Goal: Download file/media

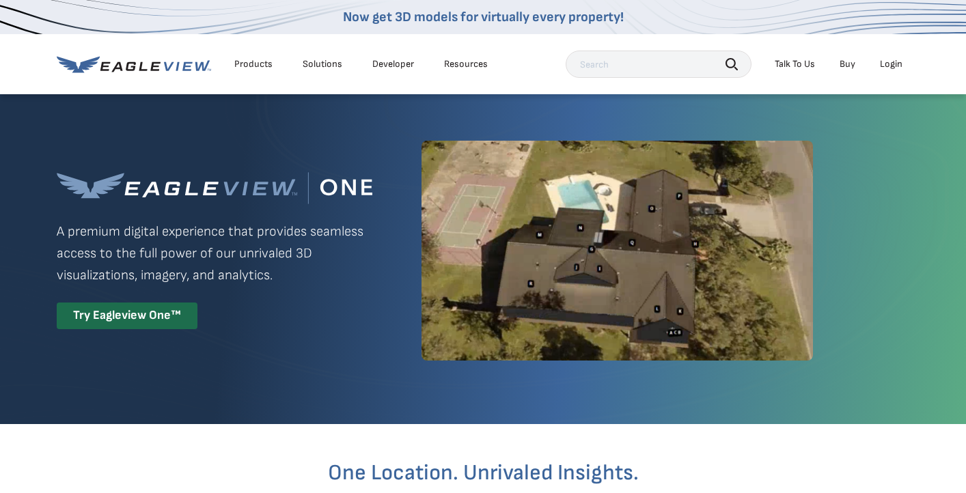
click at [901, 60] on div "Login" at bounding box center [891, 64] width 23 height 12
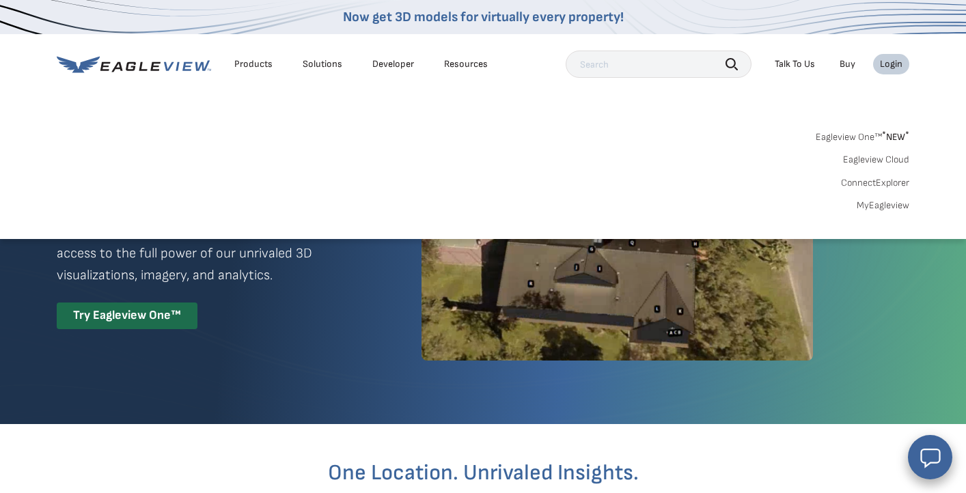
click at [868, 141] on link "Eagleview One™ * NEW *" at bounding box center [862, 135] width 94 height 16
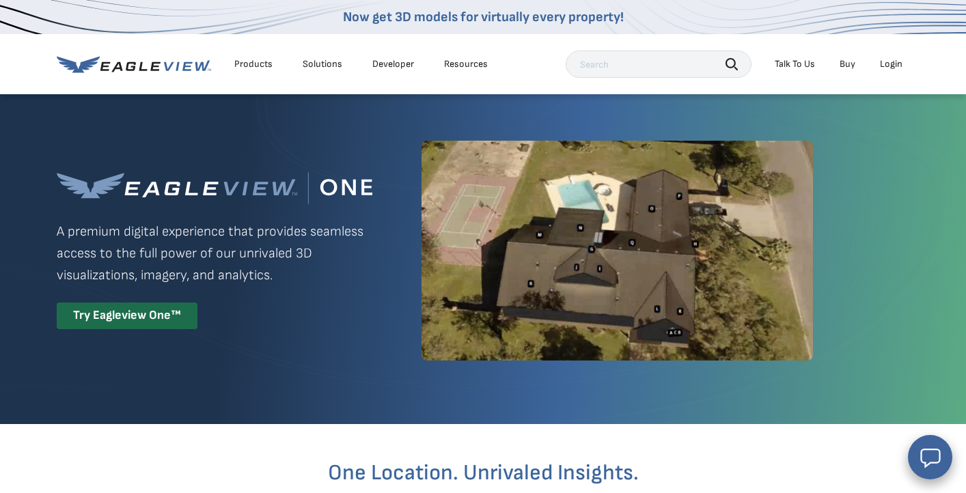
click at [888, 65] on div "Login" at bounding box center [891, 64] width 23 height 12
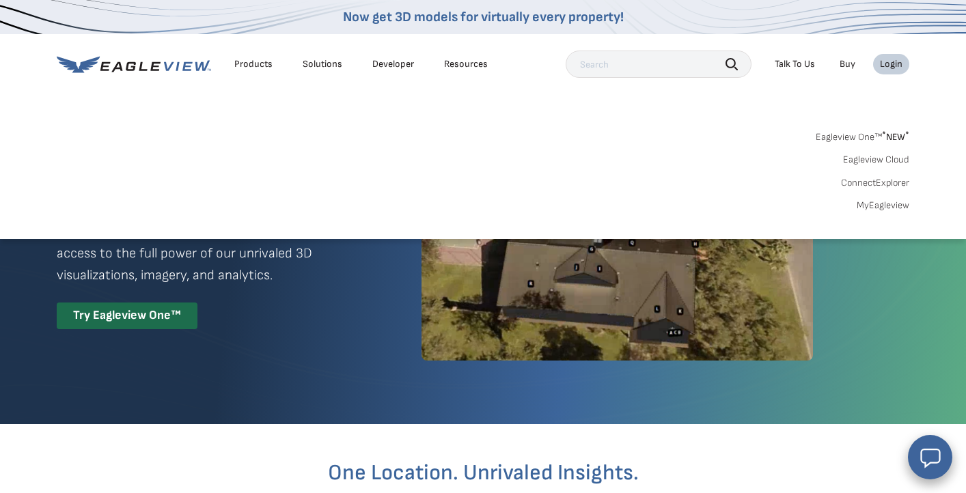
click at [899, 72] on li "Login" at bounding box center [891, 64] width 36 height 20
click at [892, 206] on link "MyEagleview" at bounding box center [882, 205] width 53 height 12
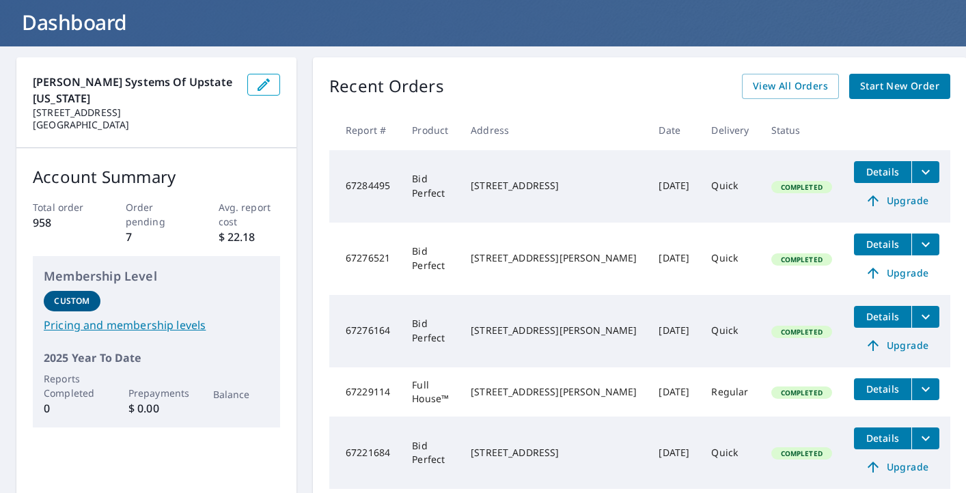
scroll to position [80, 0]
click at [759, 78] on span "View All Orders" at bounding box center [790, 86] width 75 height 17
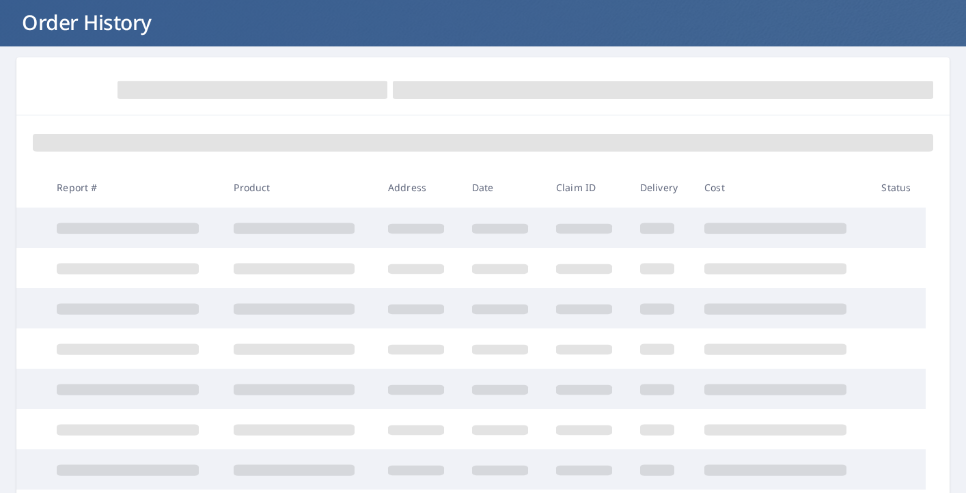
scroll to position [91, 0]
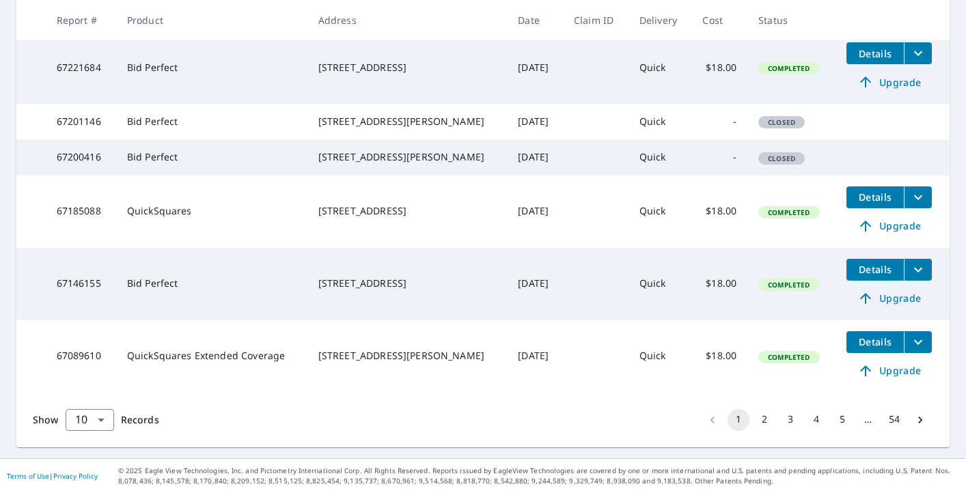
scroll to position [564, 0]
click at [764, 420] on button "2" at bounding box center [764, 420] width 22 height 22
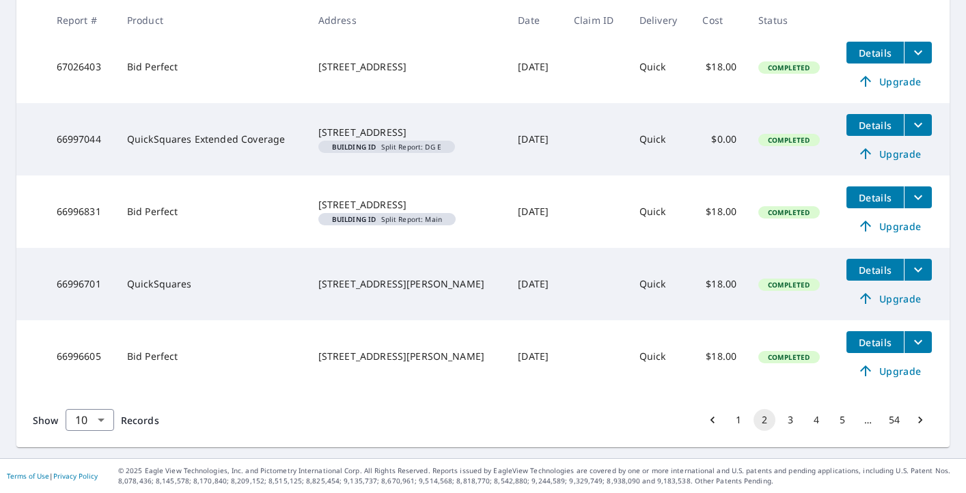
click at [789, 418] on button "3" at bounding box center [790, 420] width 22 height 22
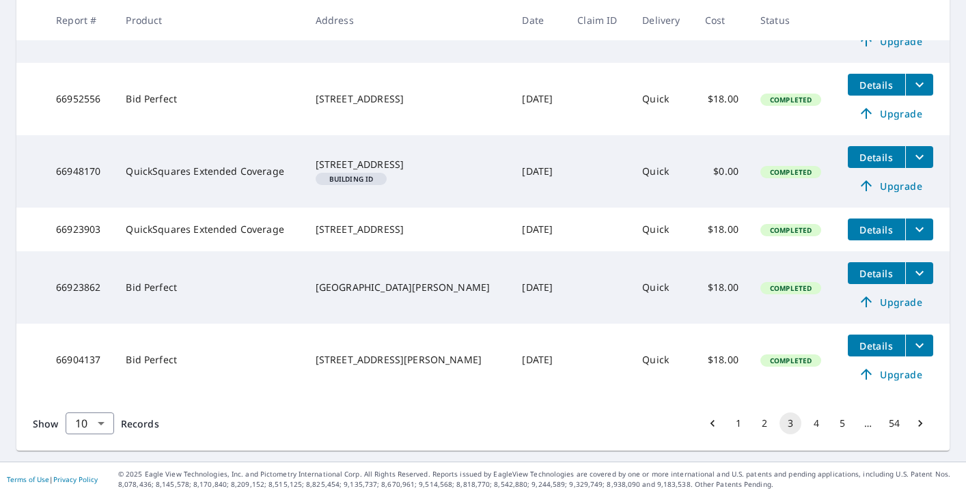
scroll to position [612, 0]
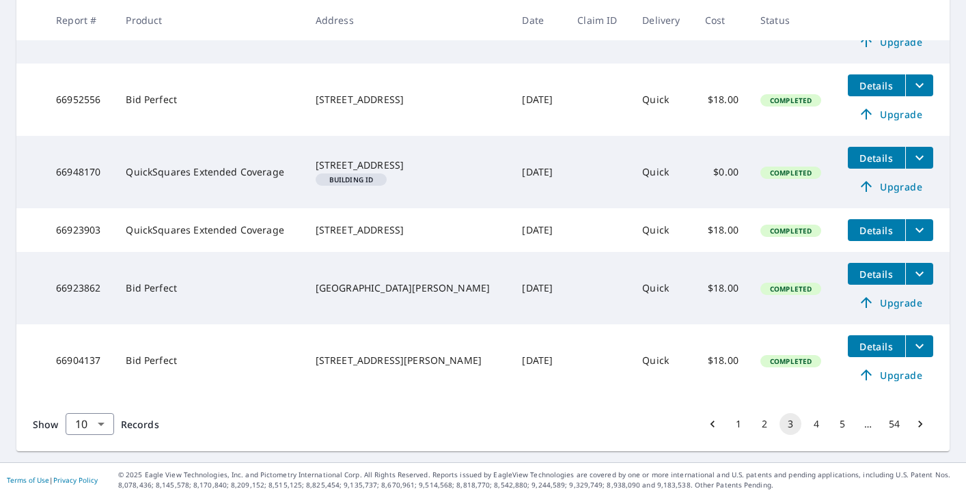
click at [815, 417] on button "4" at bounding box center [816, 424] width 22 height 22
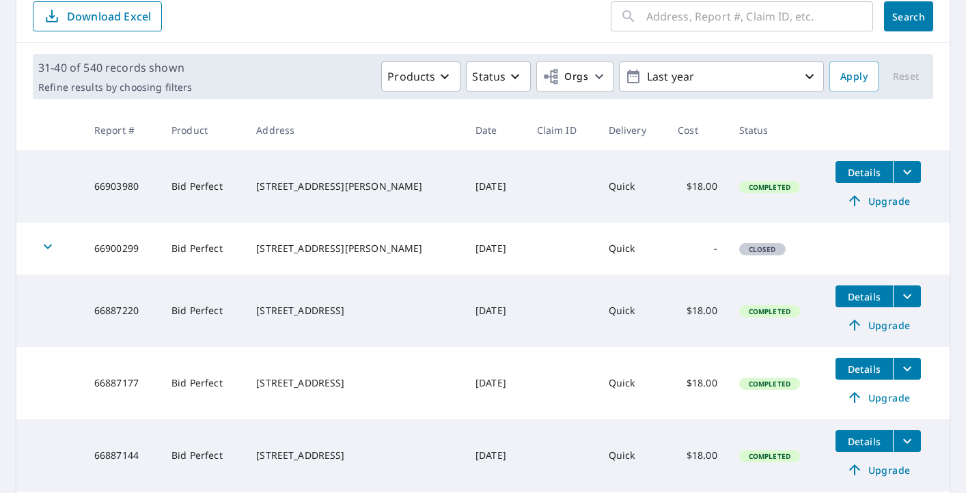
scroll to position [98, 0]
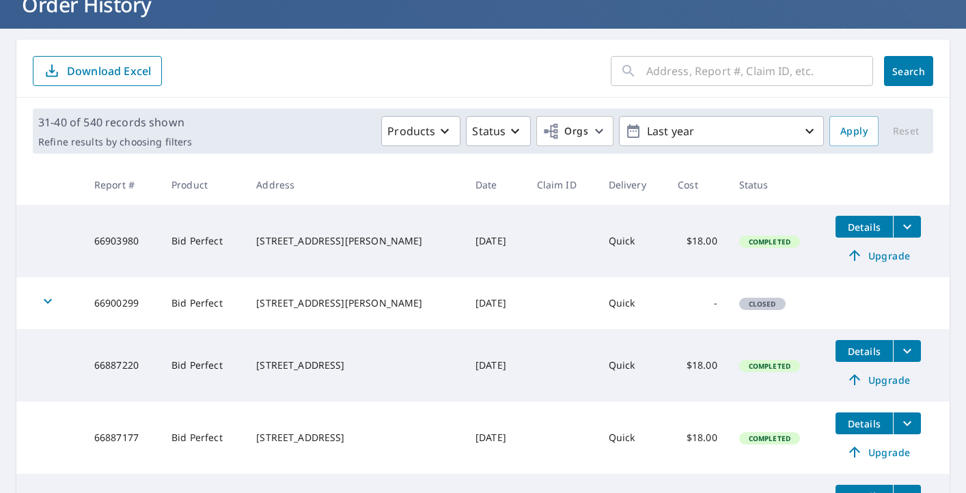
click at [664, 66] on input "text" at bounding box center [759, 71] width 227 height 38
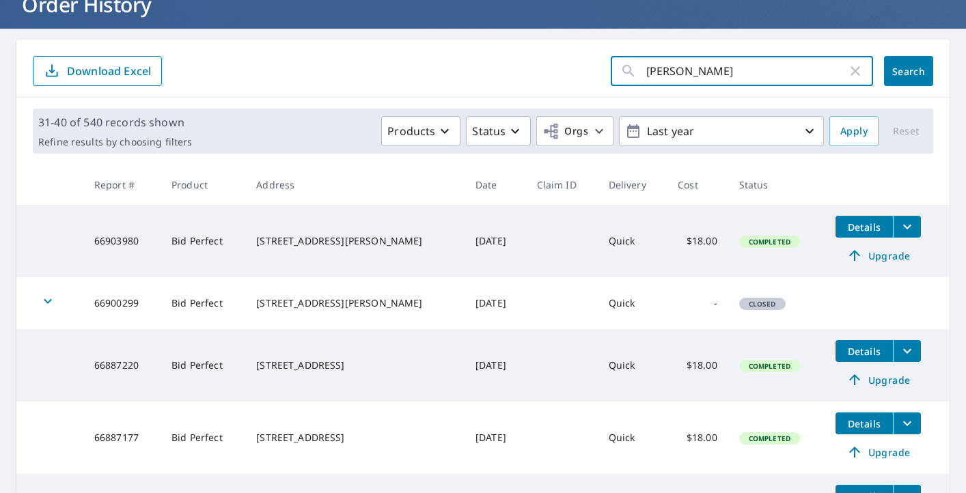
type input "[PERSON_NAME]"
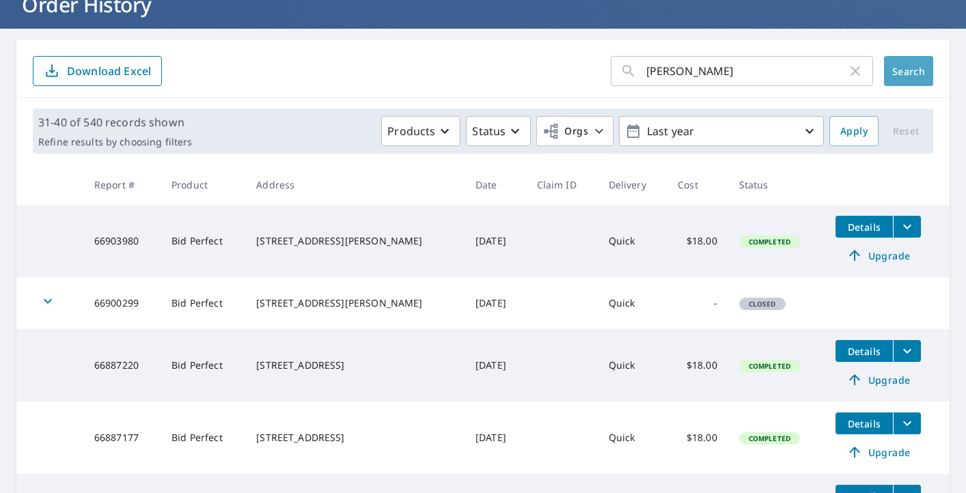
click at [916, 76] on span "Search" at bounding box center [908, 71] width 27 height 13
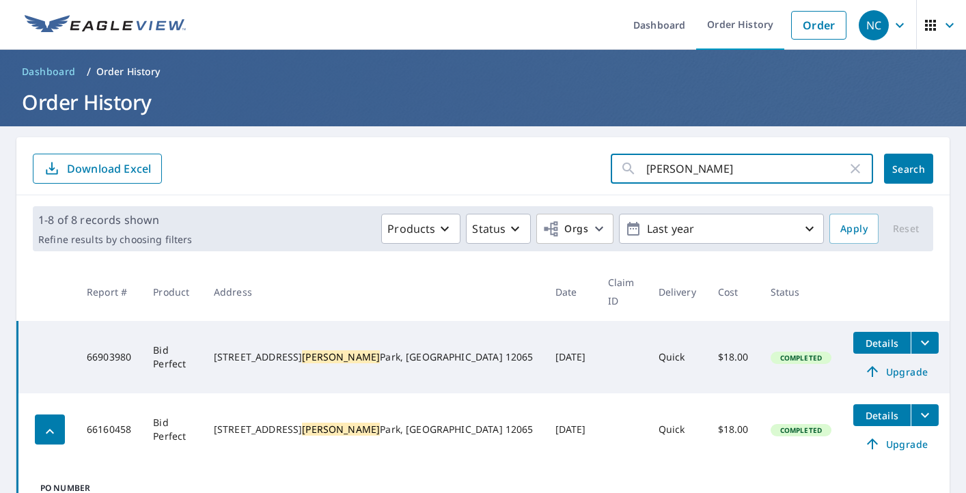
click at [703, 164] on input "[PERSON_NAME]" at bounding box center [746, 169] width 201 height 38
type input "C"
type input "[PERSON_NAME]"
click at [908, 169] on button "Search" at bounding box center [908, 169] width 49 height 30
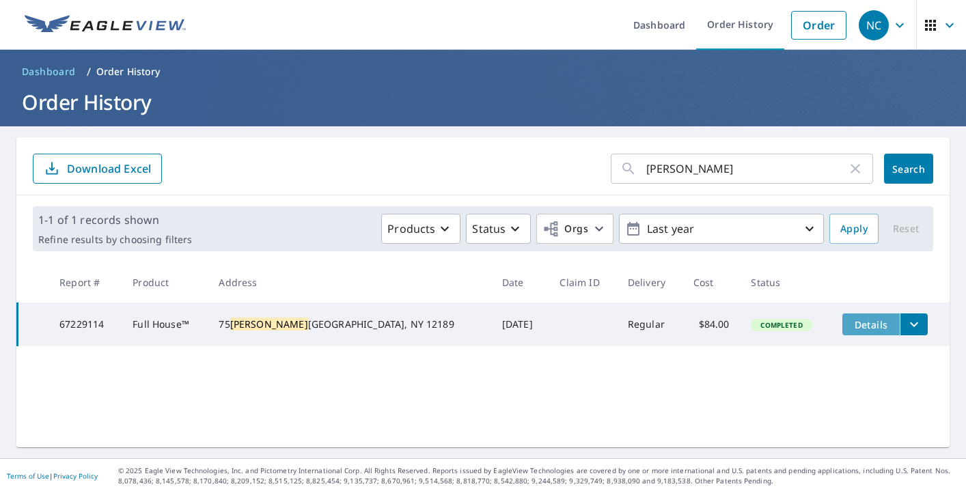
click at [850, 326] on span "Details" at bounding box center [870, 324] width 41 height 13
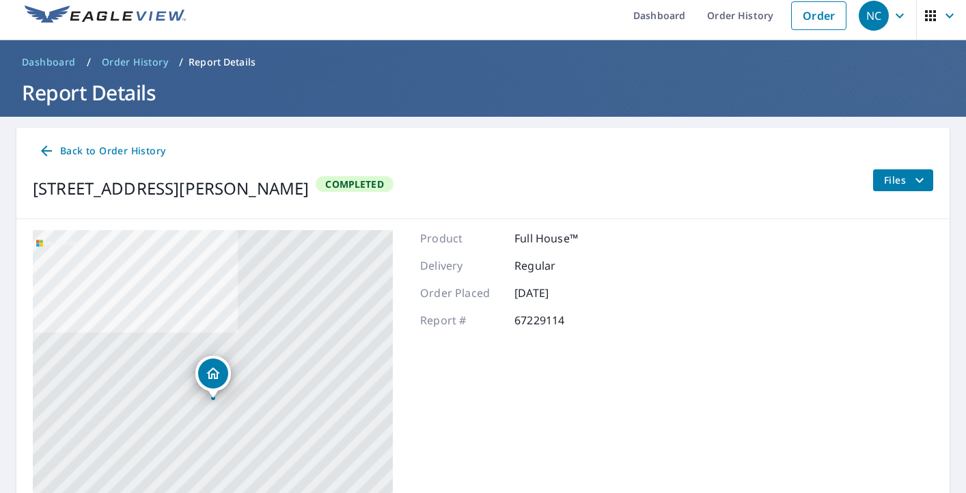
scroll to position [12, 0]
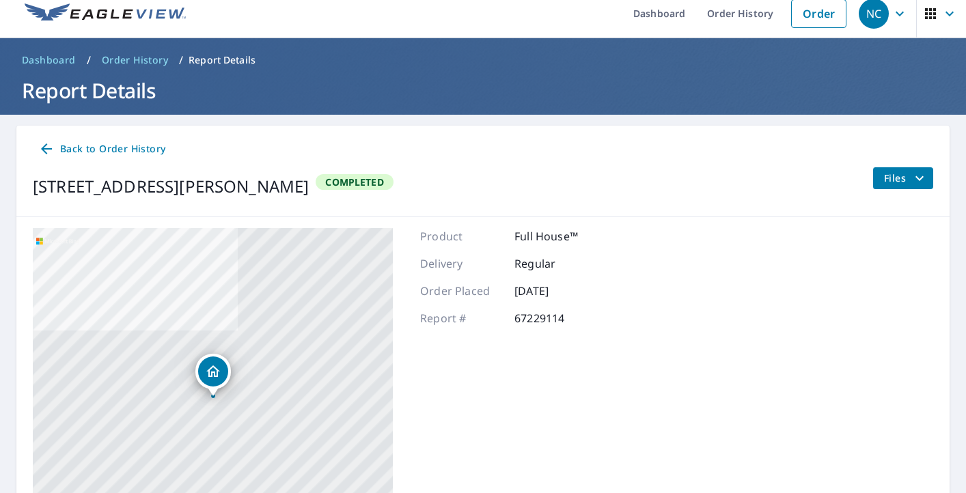
click at [902, 175] on span "Files" at bounding box center [906, 178] width 44 height 16
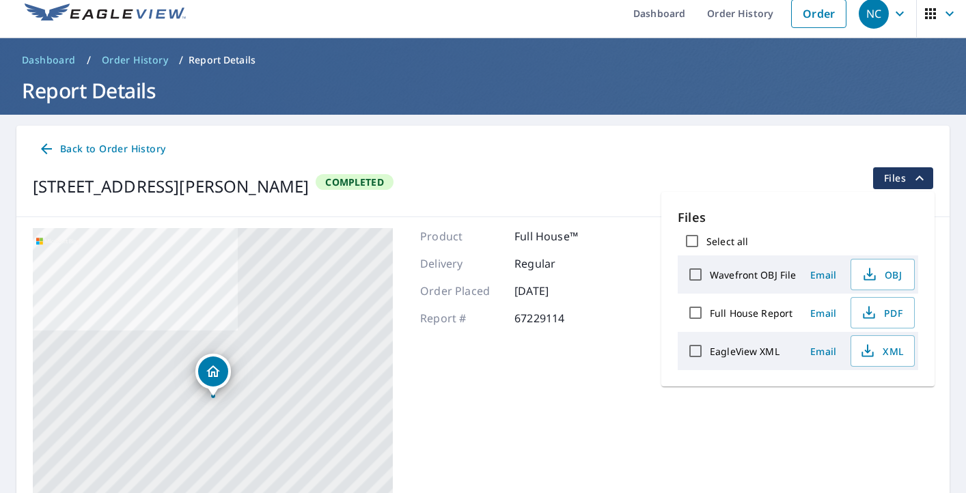
click at [738, 354] on label "EagleView XML" at bounding box center [744, 351] width 70 height 13
click at [709, 354] on input "EagleView XML" at bounding box center [695, 351] width 29 height 29
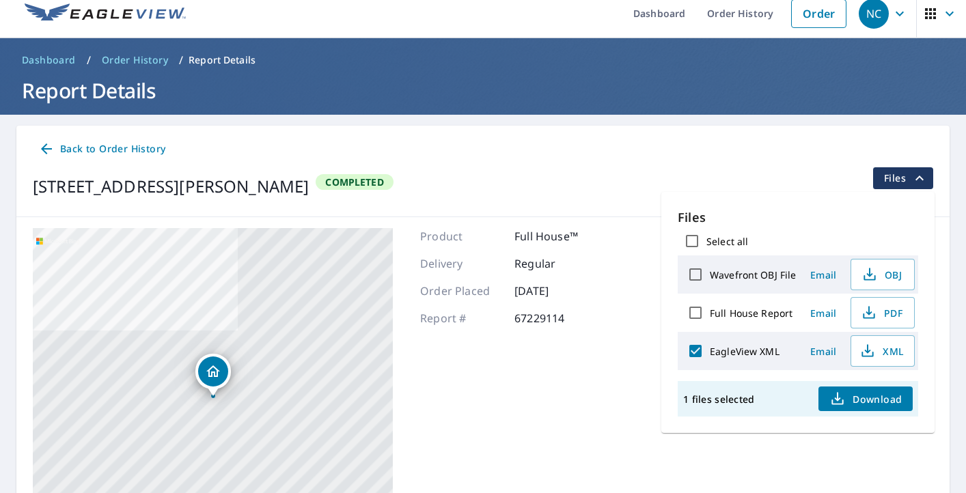
click at [860, 404] on span "Download" at bounding box center [865, 399] width 72 height 16
click at [693, 343] on input "EagleView XML" at bounding box center [695, 351] width 29 height 29
checkbox input "false"
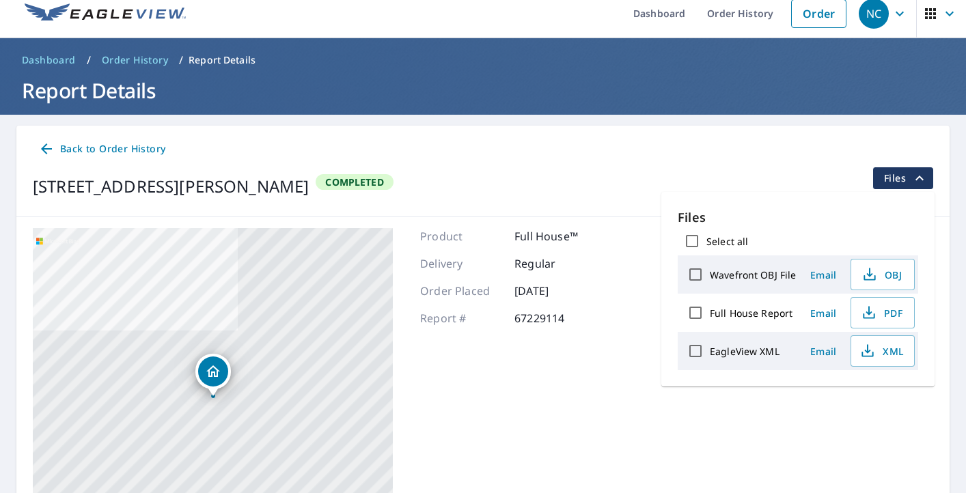
click at [693, 236] on input "Select all" at bounding box center [691, 241] width 29 height 29
checkbox input "true"
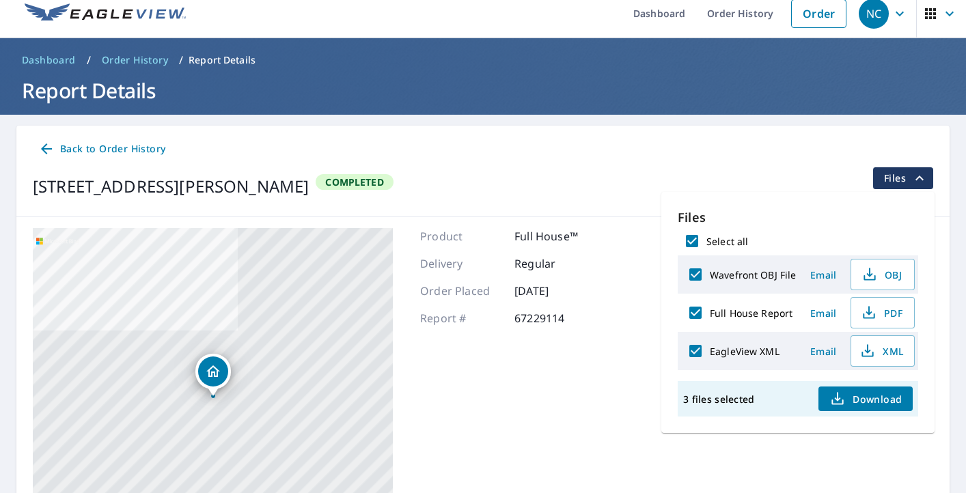
click at [856, 408] on button "Download" at bounding box center [865, 398] width 94 height 25
click at [846, 410] on button "Download" at bounding box center [865, 398] width 94 height 25
click at [695, 350] on input "EagleView XML" at bounding box center [695, 351] width 29 height 29
checkbox input "false"
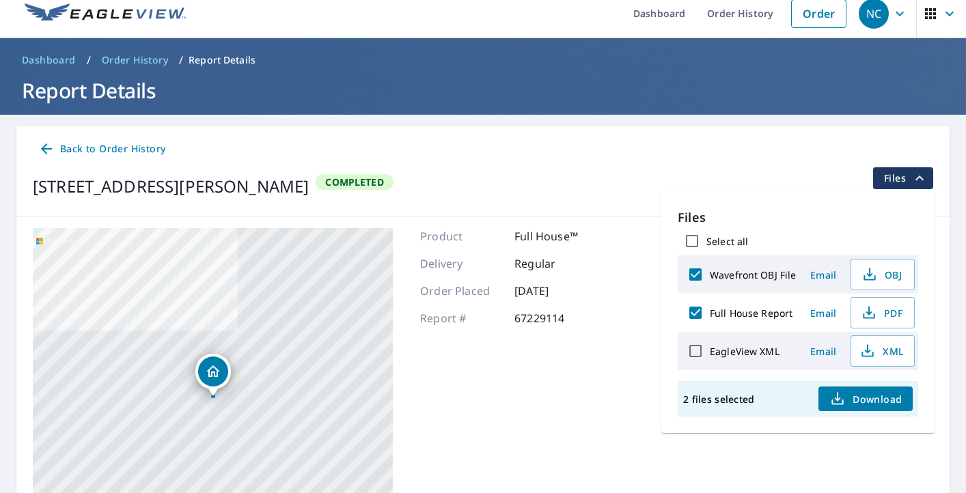
click at [697, 278] on input "Wavefront OBJ File" at bounding box center [695, 274] width 29 height 29
checkbox input "false"
click at [820, 310] on span "Email" at bounding box center [822, 313] width 33 height 13
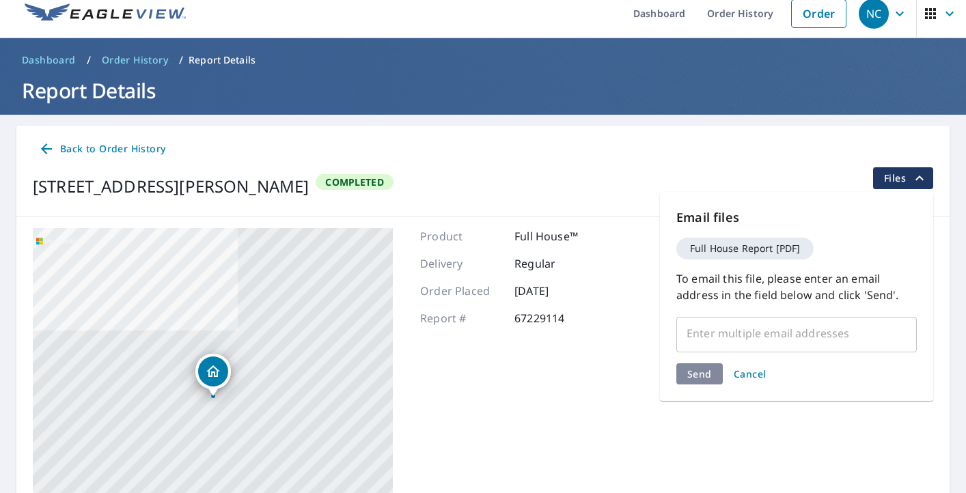
click at [747, 373] on span "Cancel" at bounding box center [749, 373] width 33 height 13
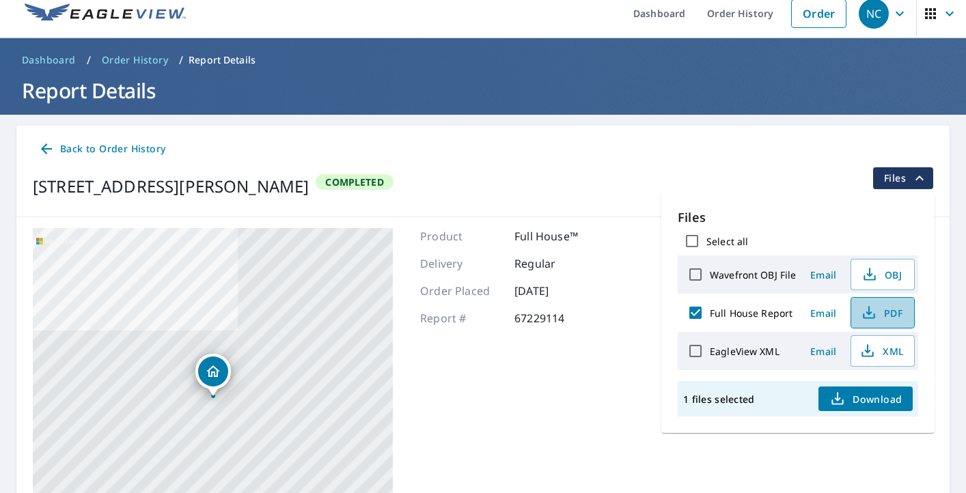
click at [879, 306] on span "PDF" at bounding box center [881, 313] width 44 height 16
drag, startPoint x: 31, startPoint y: 183, endPoint x: 268, endPoint y: 198, distance: 237.4
click at [268, 198] on div "Back to Order History [STREET_ADDRESS][PERSON_NAME] Completed Files" at bounding box center [482, 172] width 933 height 92
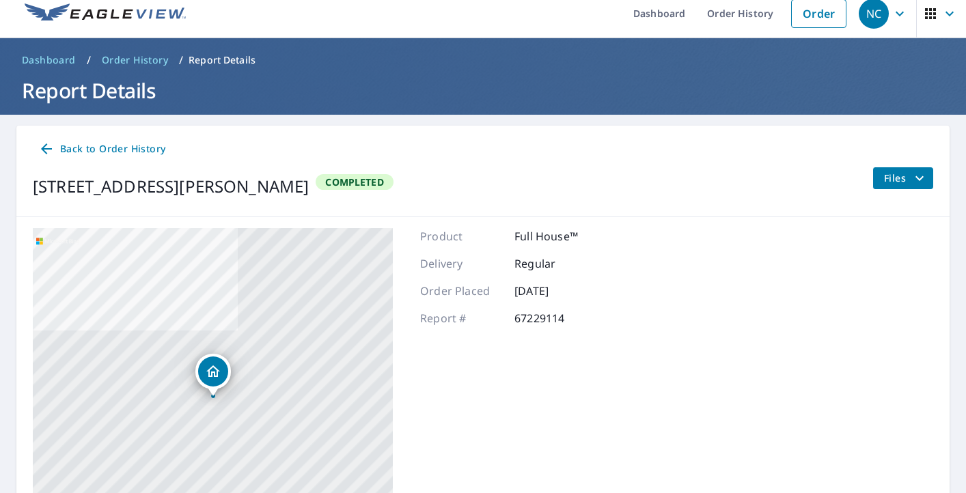
copy div "[STREET_ADDRESS][PERSON_NAME]"
